Goal: Information Seeking & Learning: Check status

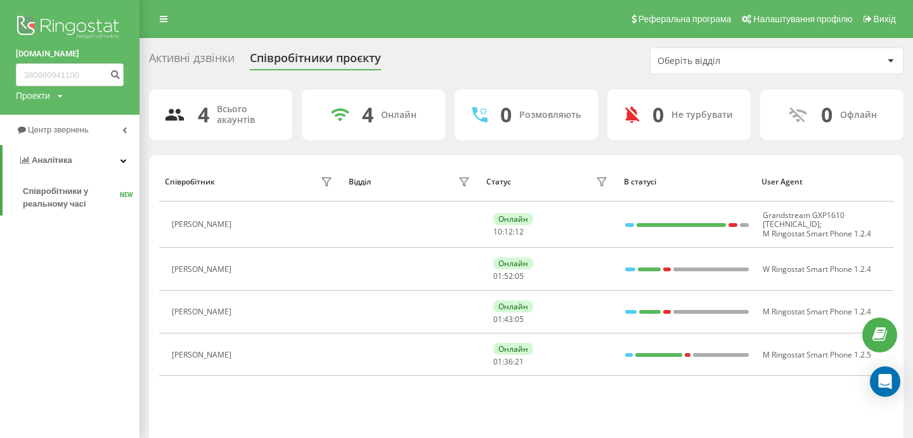
type input "380980941100"
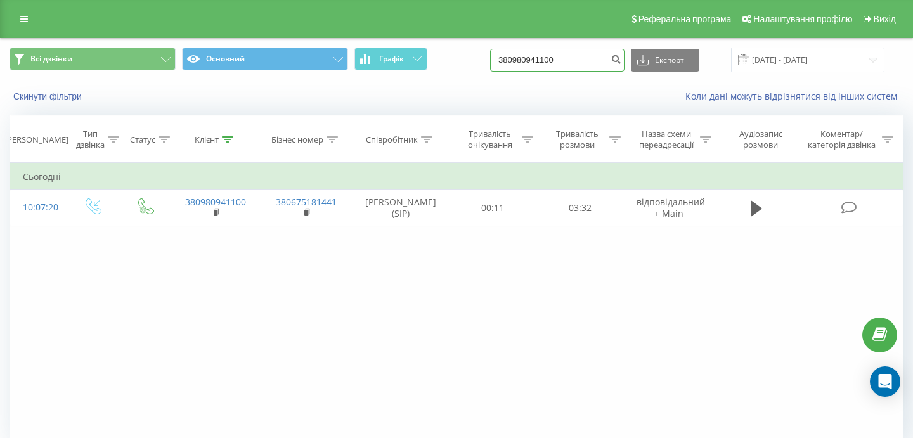
click at [601, 66] on input "380980941100" at bounding box center [557, 60] width 134 height 23
drag, startPoint x: 602, startPoint y: 64, endPoint x: 489, endPoint y: 40, distance: 115.3
click at [490, 40] on div "Всі дзвінки Основний Графік 380980941100 Експорт .csv .xls .xlsx [DATE] - [DATE]" at bounding box center [456, 60] width 911 height 42
paste input "[PHONE_NUMBER]"
type input "380681680517"
